Goal: Find specific page/section: Find specific page/section

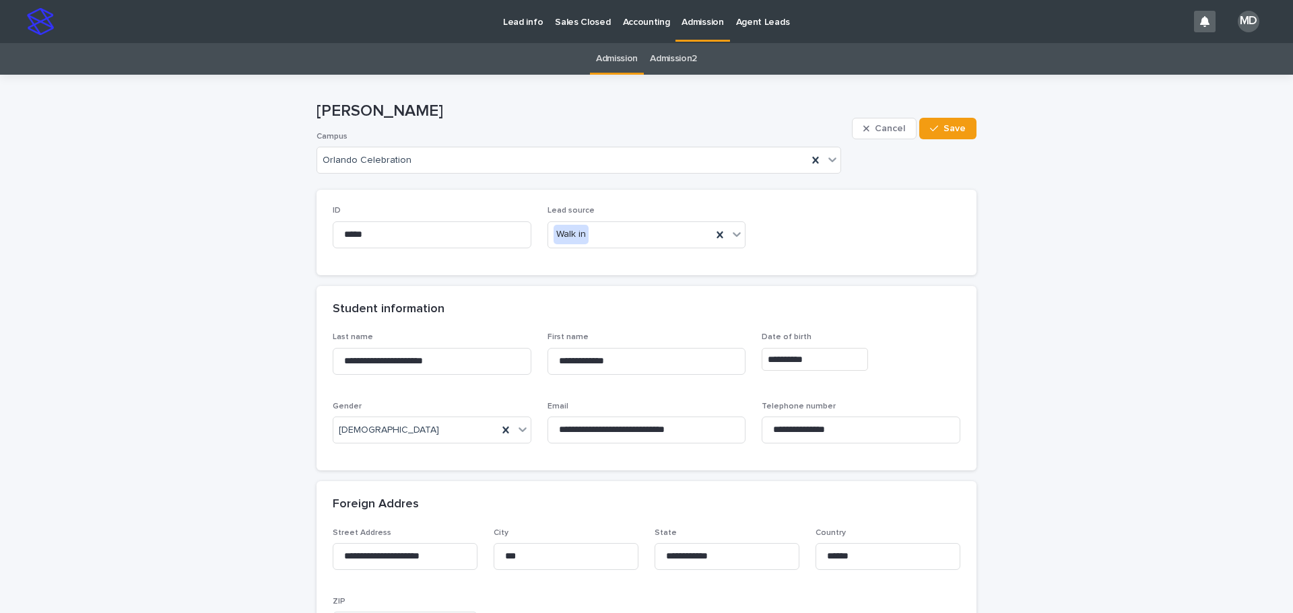
click at [685, 24] on p "Admission" at bounding box center [702, 14] width 42 height 28
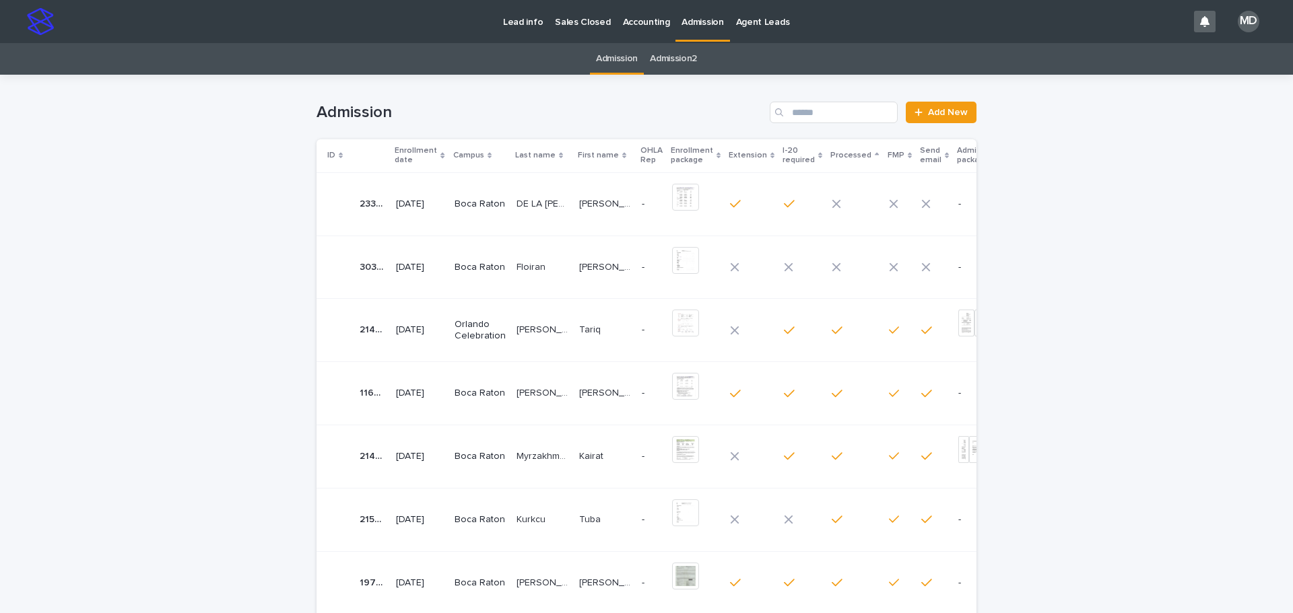
click at [533, 206] on p "DE LA [PERSON_NAME]" at bounding box center [543, 203] width 55 height 14
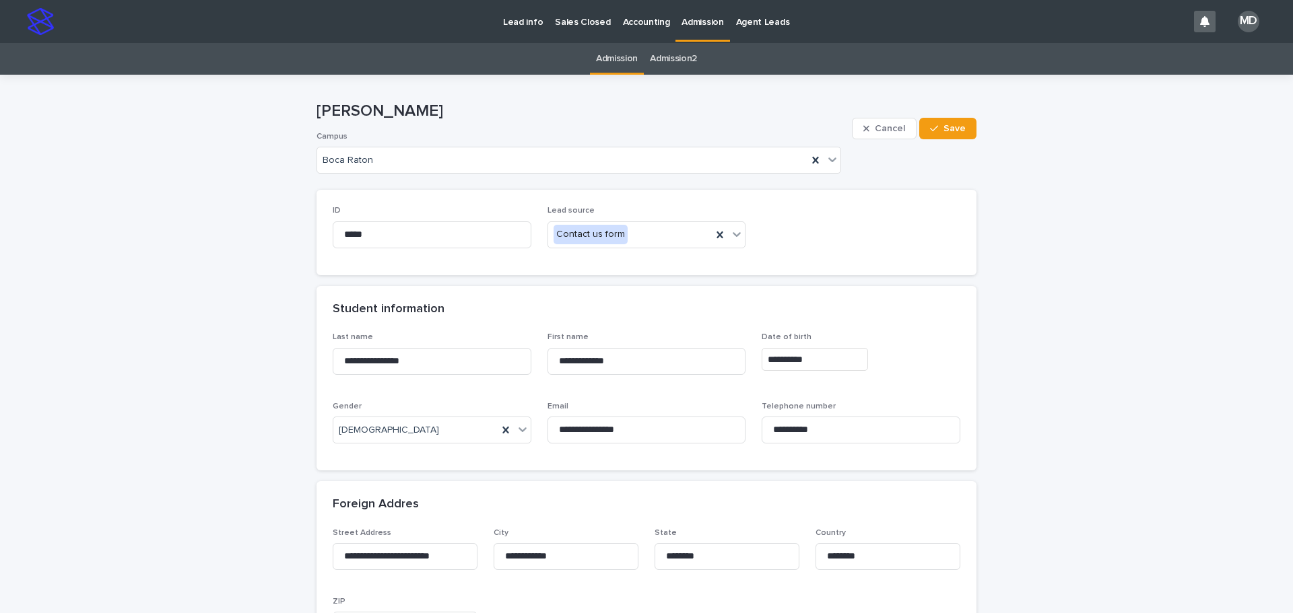
drag, startPoint x: 1191, startPoint y: 258, endPoint x: 952, endPoint y: 182, distance: 250.8
click at [708, 24] on p "Admission" at bounding box center [702, 14] width 42 height 28
